Goal: Transaction & Acquisition: Book appointment/travel/reservation

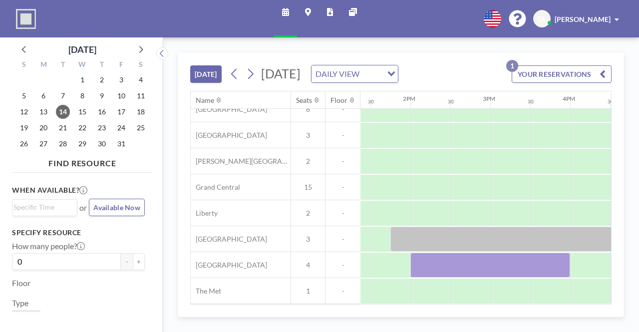
scroll to position [42, 1078]
click at [87, 111] on span "15" at bounding box center [82, 112] width 14 height 14
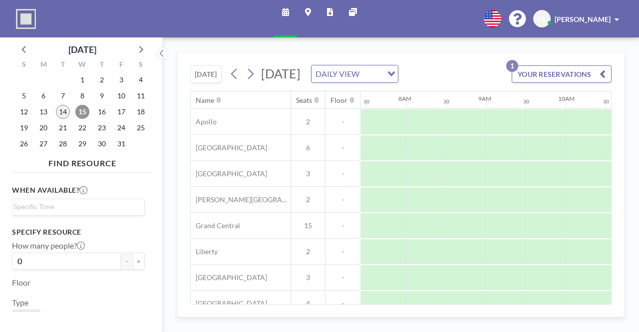
scroll to position [0, 599]
click at [65, 112] on span "14" at bounding box center [63, 112] width 14 height 14
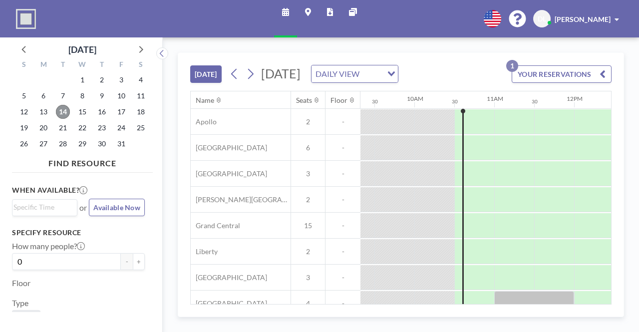
scroll to position [0, 745]
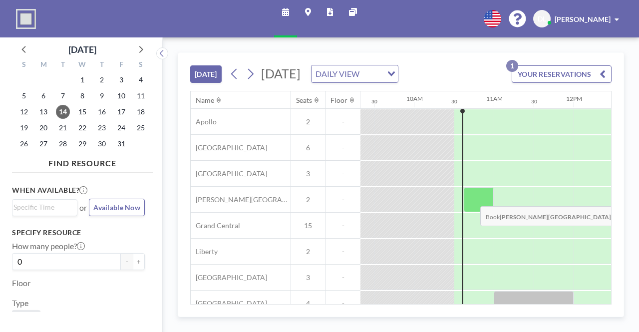
click at [472, 198] on div at bounding box center [479, 199] width 30 height 25
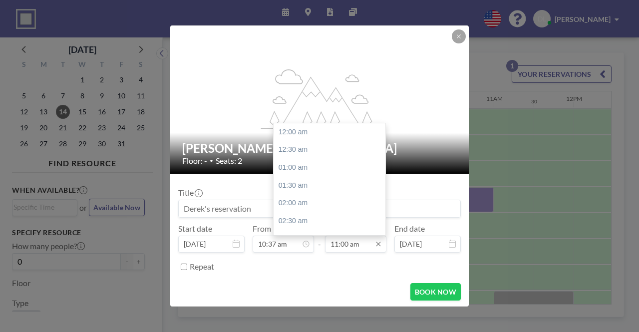
scroll to position [391, 0]
click at [376, 244] on icon at bounding box center [378, 244] width 8 height 8
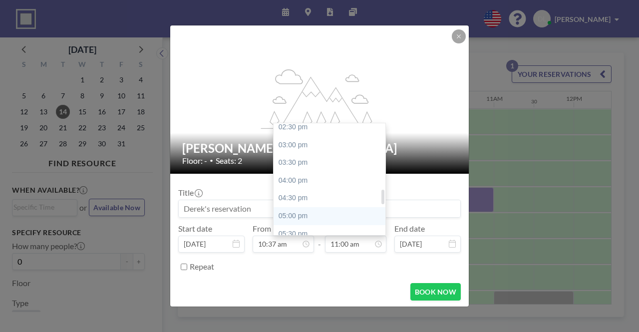
click at [351, 217] on div "05:00 pm" at bounding box center [332, 216] width 117 height 18
type input "05:00 pm"
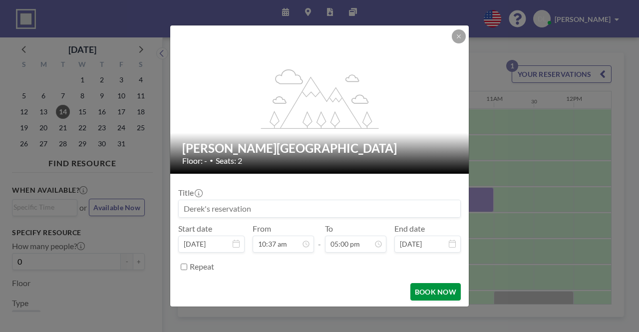
click at [439, 290] on button "BOOK NOW" at bounding box center [435, 291] width 50 height 17
